Goal: Information Seeking & Learning: Learn about a topic

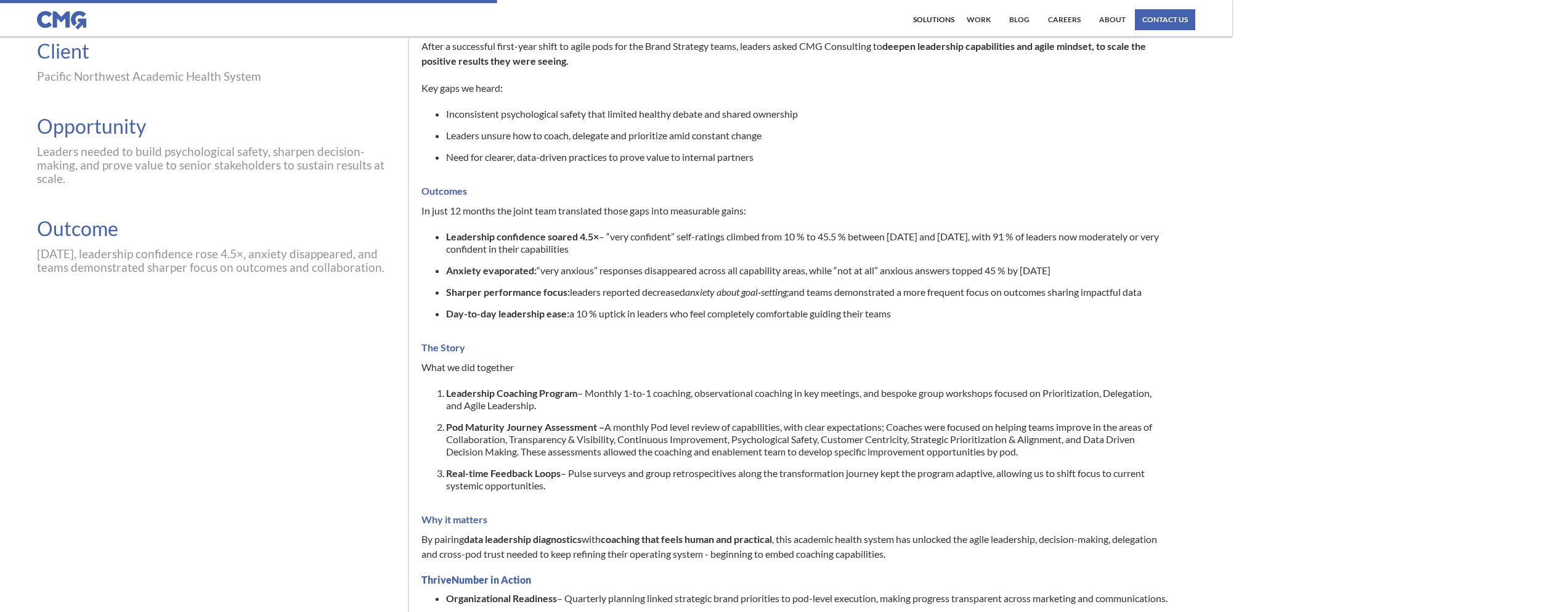
scroll to position [230, 0]
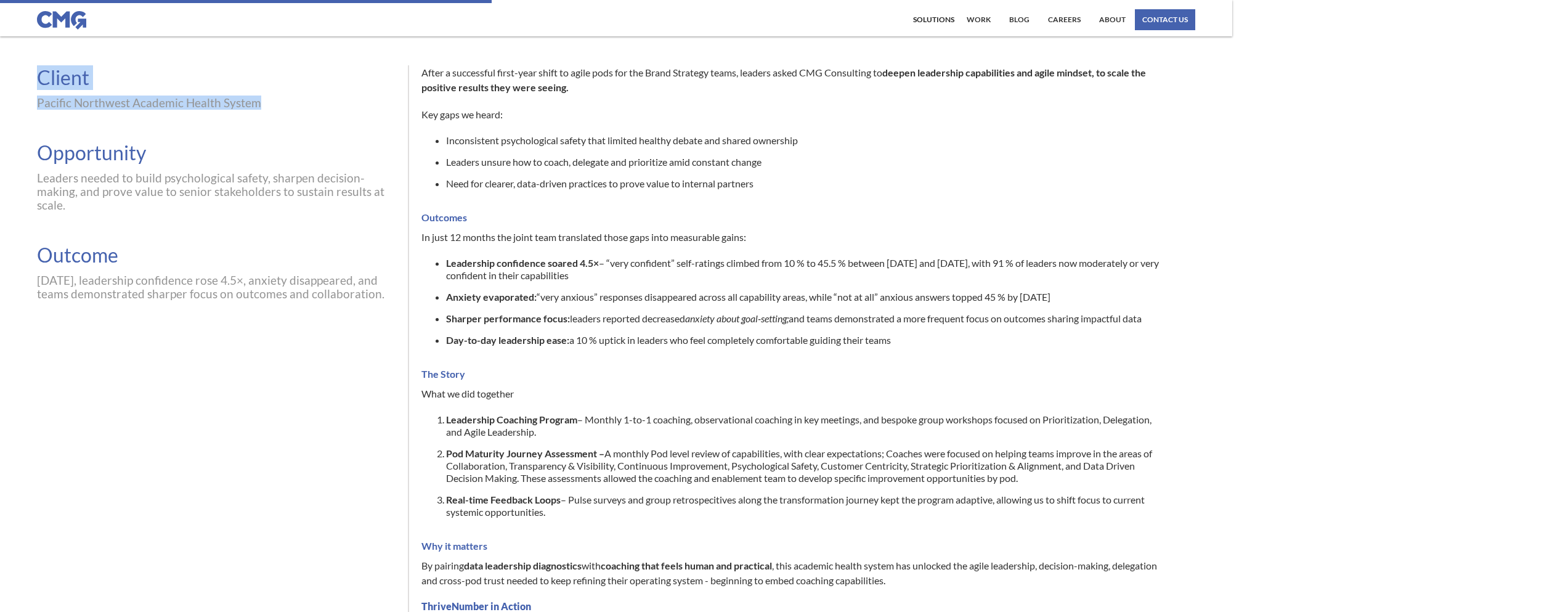
drag, startPoint x: 39, startPoint y: 80, endPoint x: 268, endPoint y: 111, distance: 231.1
click at [268, 111] on div "Client Pacific Northwest Academic Health System Opportunity Leaders needed to b…" at bounding box center [216, 183] width 359 height 235
copy div "Client Pacific Northwest Academic Health System"
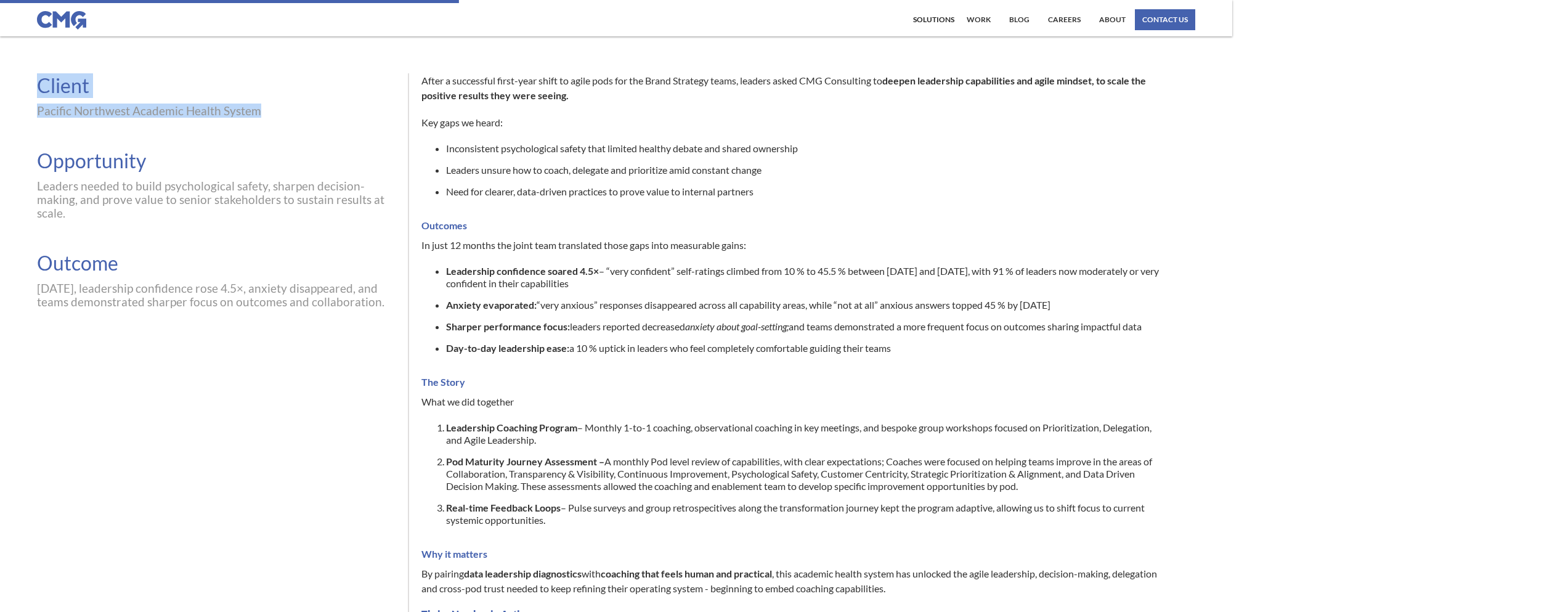
scroll to position [223, 0]
click at [315, 108] on div "Pacific Northwest Academic Health System" at bounding box center [216, 110] width 359 height 13
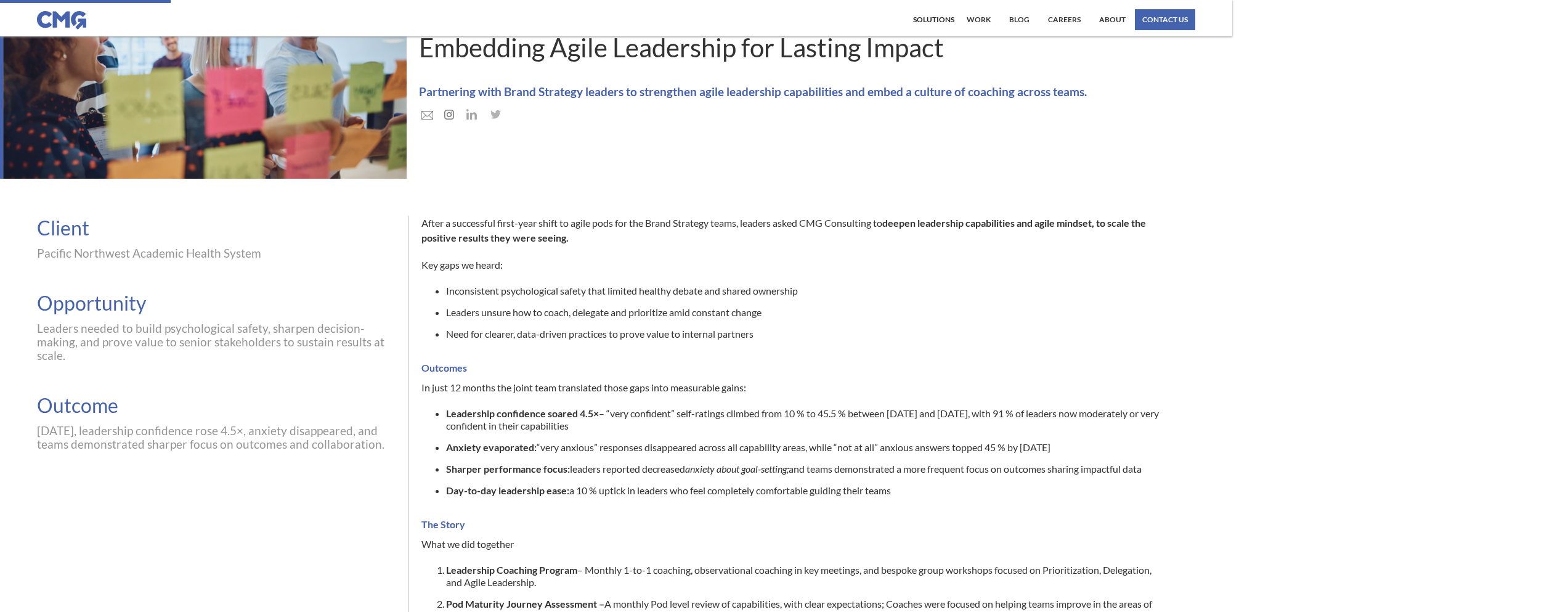
scroll to position [75, 0]
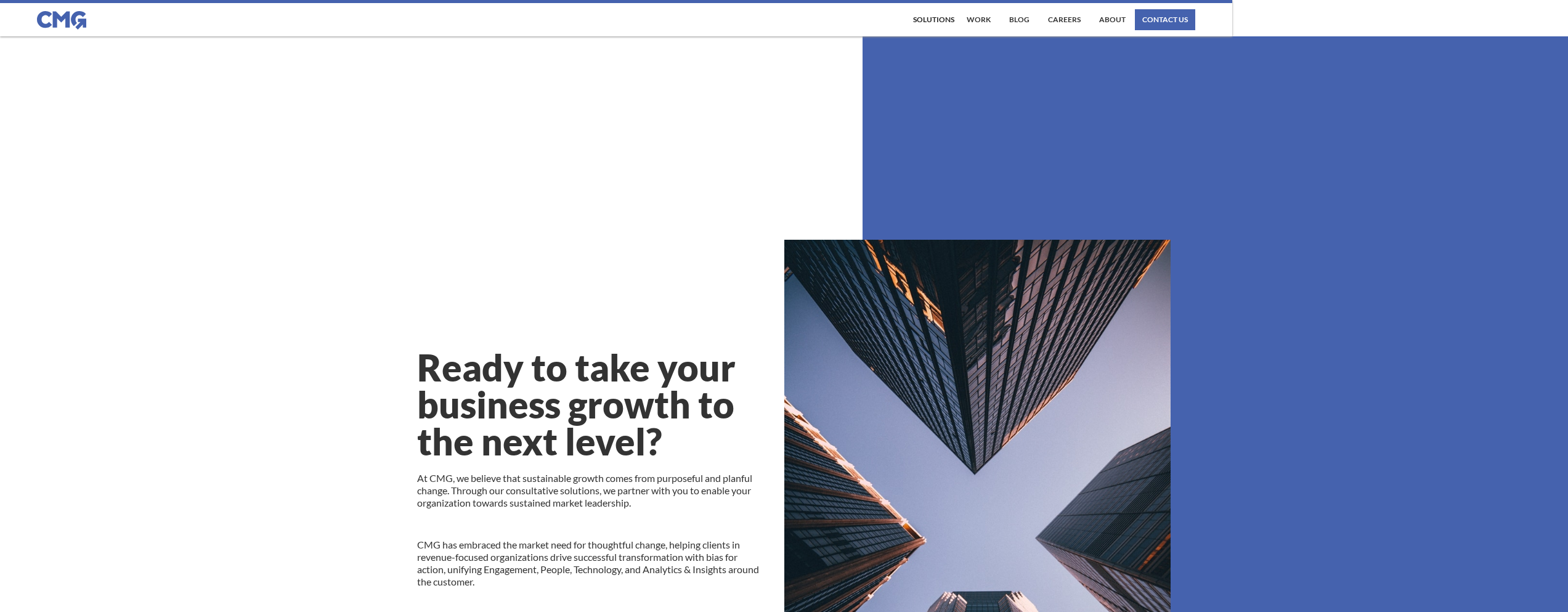
click at [77, 18] on img at bounding box center [61, 20] width 50 height 18
